Goal: Task Accomplishment & Management: Use online tool/utility

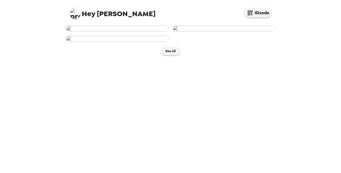
click at [312, 60] on div "Hey [PERSON_NAME] IDcode See all" at bounding box center [170, 86] width 341 height 173
